Goal: Go to known website: Go to known website

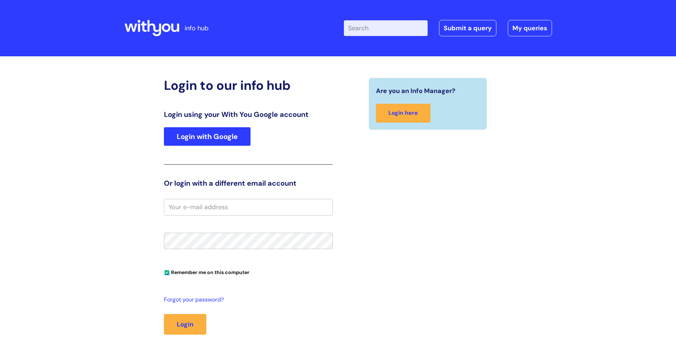
type input "[PERSON_NAME][EMAIL_ADDRESS][DOMAIN_NAME]"
click at [216, 135] on link "Login with Google" at bounding box center [207, 136] width 87 height 19
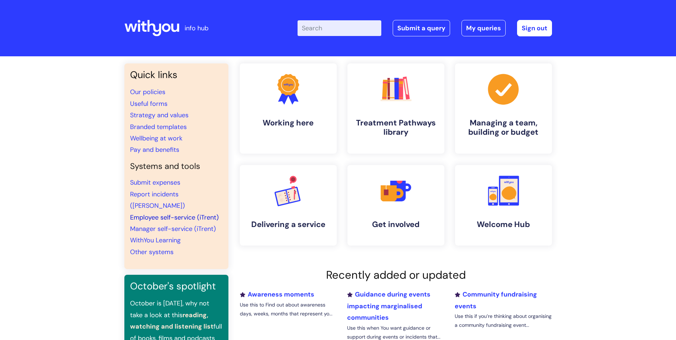
click at [164, 213] on link "Employee self-service (iTrent)" at bounding box center [174, 217] width 89 height 9
